Goal: Transaction & Acquisition: Purchase product/service

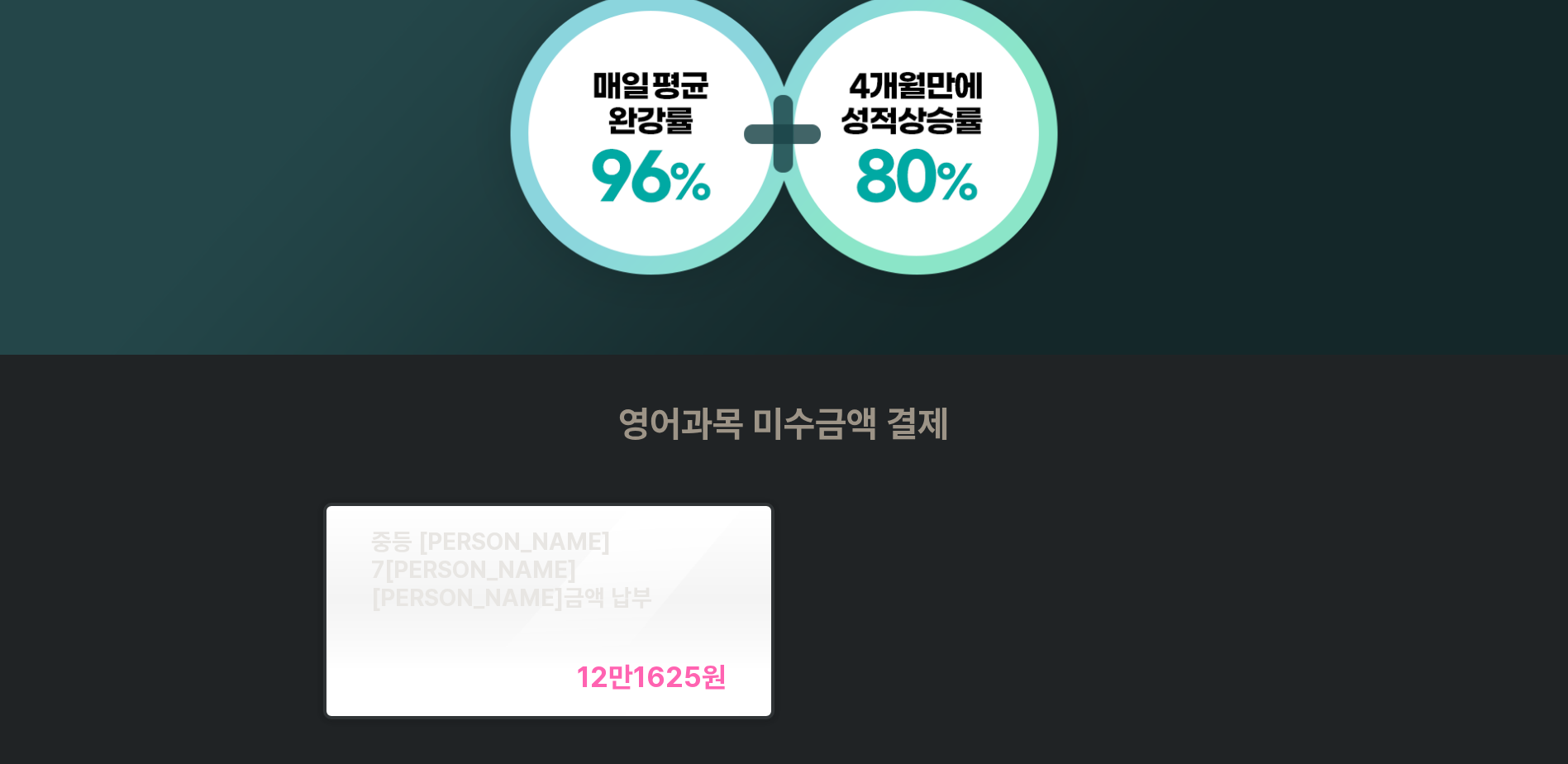
scroll to position [2232, 0]
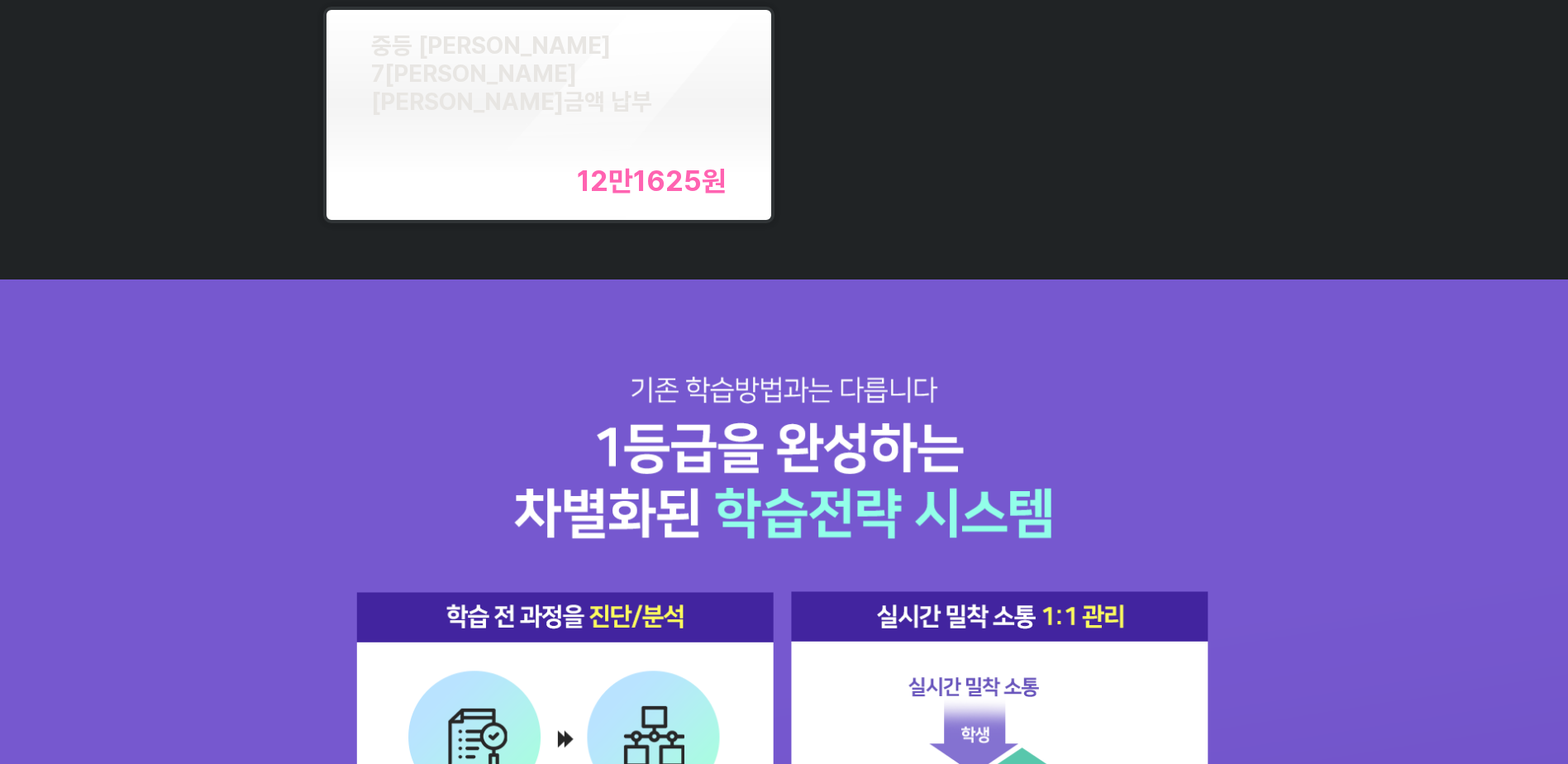
click at [559, 130] on div "중등 [PERSON_NAME] 7[PERSON_NAME] [PERSON_NAME]금액 납부 12만1625 원" at bounding box center [548, 114] width 356 height 167
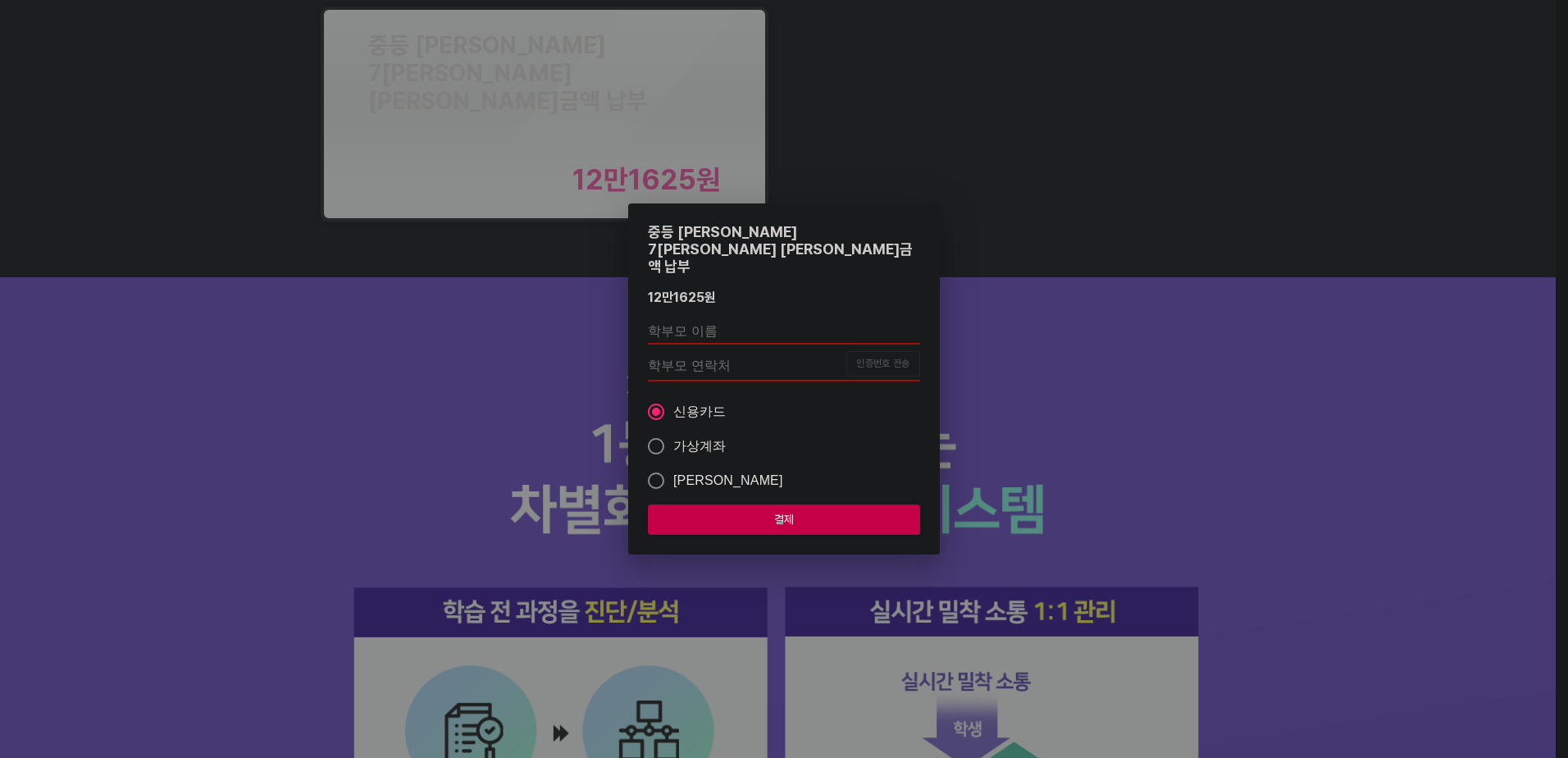
click at [731, 318] on input "text" at bounding box center [784, 331] width 272 height 26
click at [633, 332] on div "중등 [PERSON_NAME] 7[PERSON_NAME] [PERSON_NAME]금액 납부 12만1625 원 인증번호 전송 신용카드 가상계좌 …" at bounding box center [784, 379] width 311 height 351
click at [201, 470] on div "중등 [PERSON_NAME] 7[PERSON_NAME] [PERSON_NAME]금액 납부 12만1625 원 인증번호 전송 신용카드 가상계좌 …" at bounding box center [784, 379] width 1568 height 758
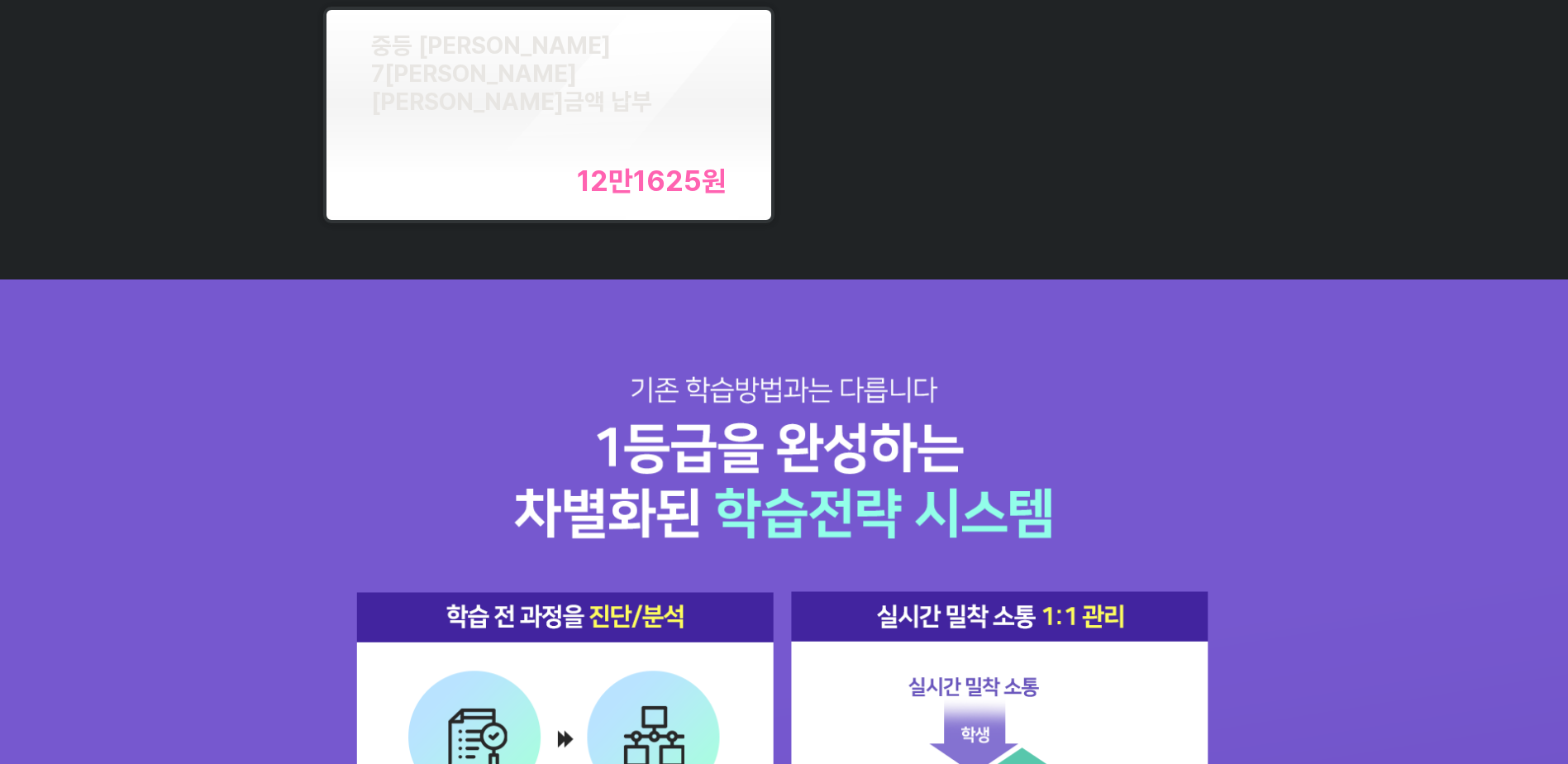
click at [604, 104] on div "중등 [PERSON_NAME] 7[PERSON_NAME] [PERSON_NAME]금액 납부 12만1625 원" at bounding box center [548, 114] width 356 height 167
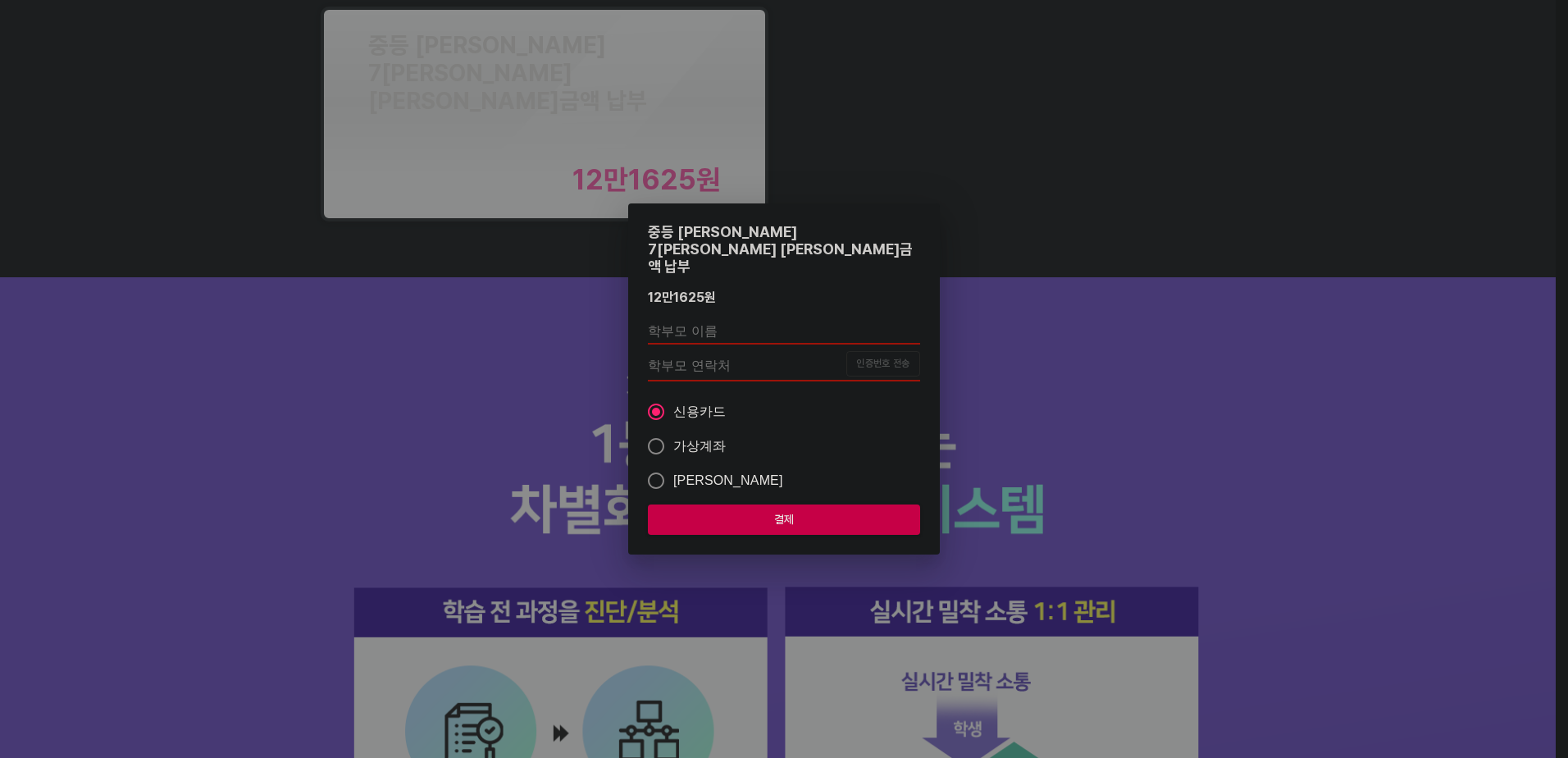
click at [689, 320] on input "text" at bounding box center [784, 331] width 272 height 26
type input "w"
type input "[PERSON_NAME]"
type input "01084019005"
click at [768, 514] on button "결제" at bounding box center [784, 519] width 272 height 30
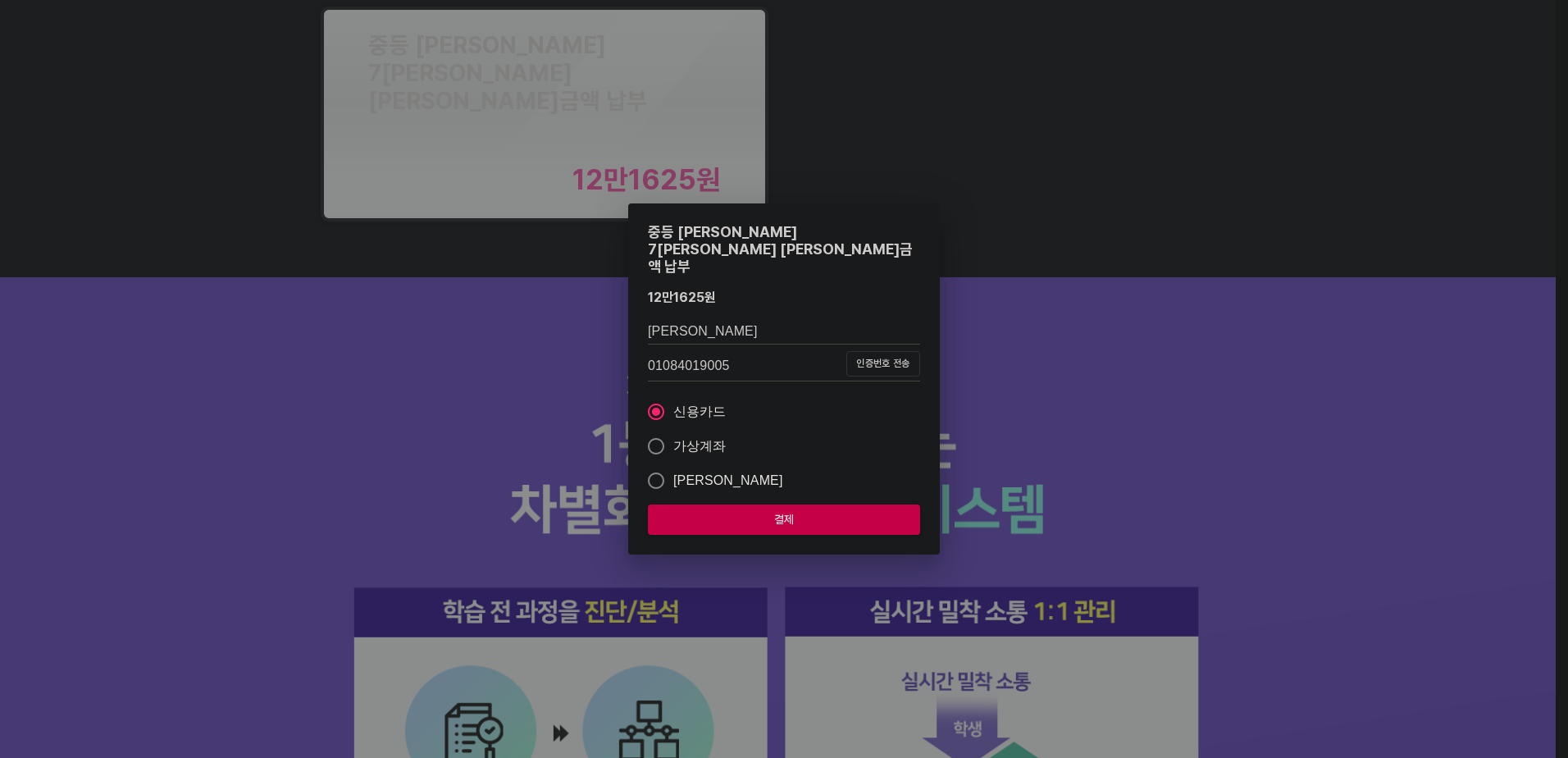
click at [500, 373] on div "중등 [PERSON_NAME] 7[PERSON_NAME] [PERSON_NAME]금액 납부 12만1625 원 장민호 [PHONE_NUMBER]…" at bounding box center [784, 379] width 1568 height 758
